Goal: Task Accomplishment & Management: Complete application form

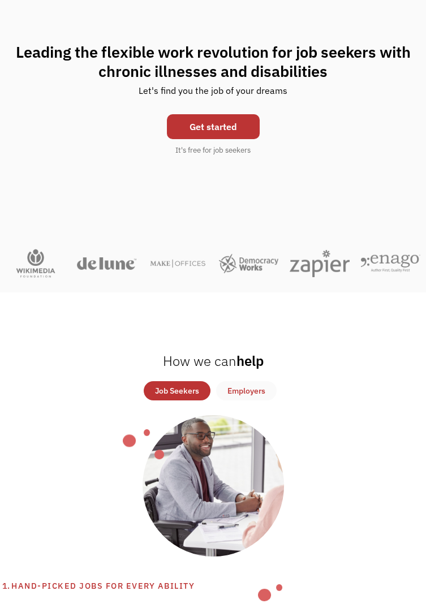
scroll to position [154, 0]
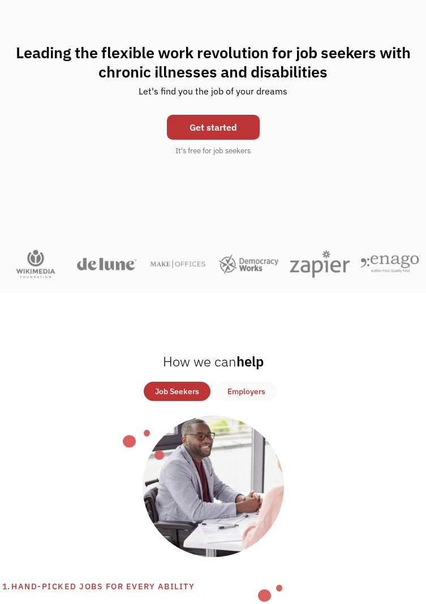
click at [164, 398] on div "Job Seekers" at bounding box center [177, 392] width 44 height 14
click at [227, 125] on link "Get started" at bounding box center [213, 127] width 93 height 25
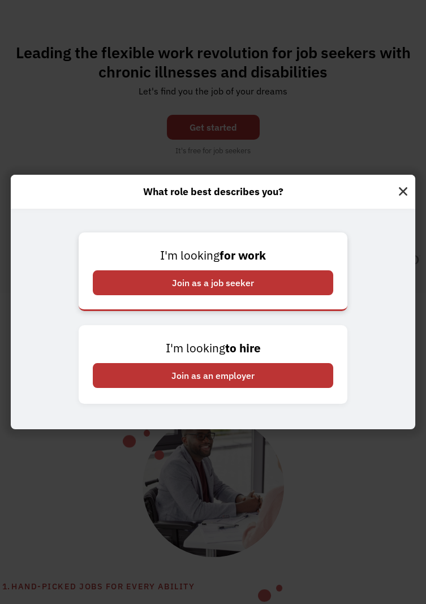
click at [295, 295] on div "Join as a job seeker" at bounding box center [213, 282] width 240 height 25
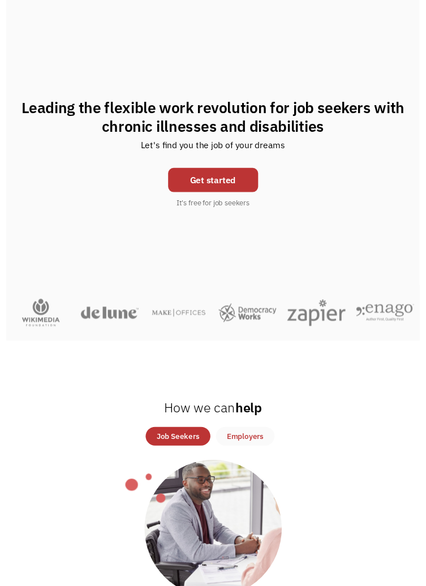
scroll to position [0, 0]
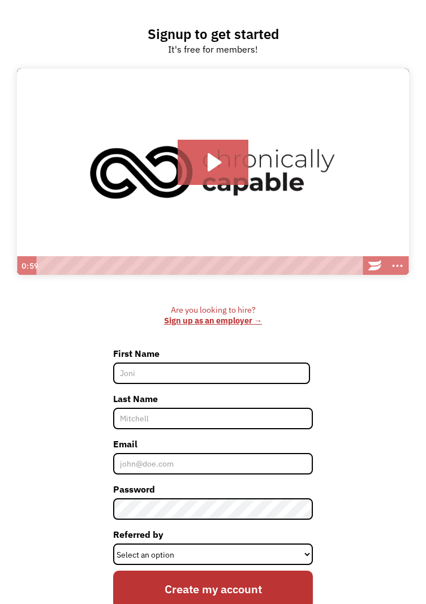
scroll to position [91, 0]
